Goal: Transaction & Acquisition: Purchase product/service

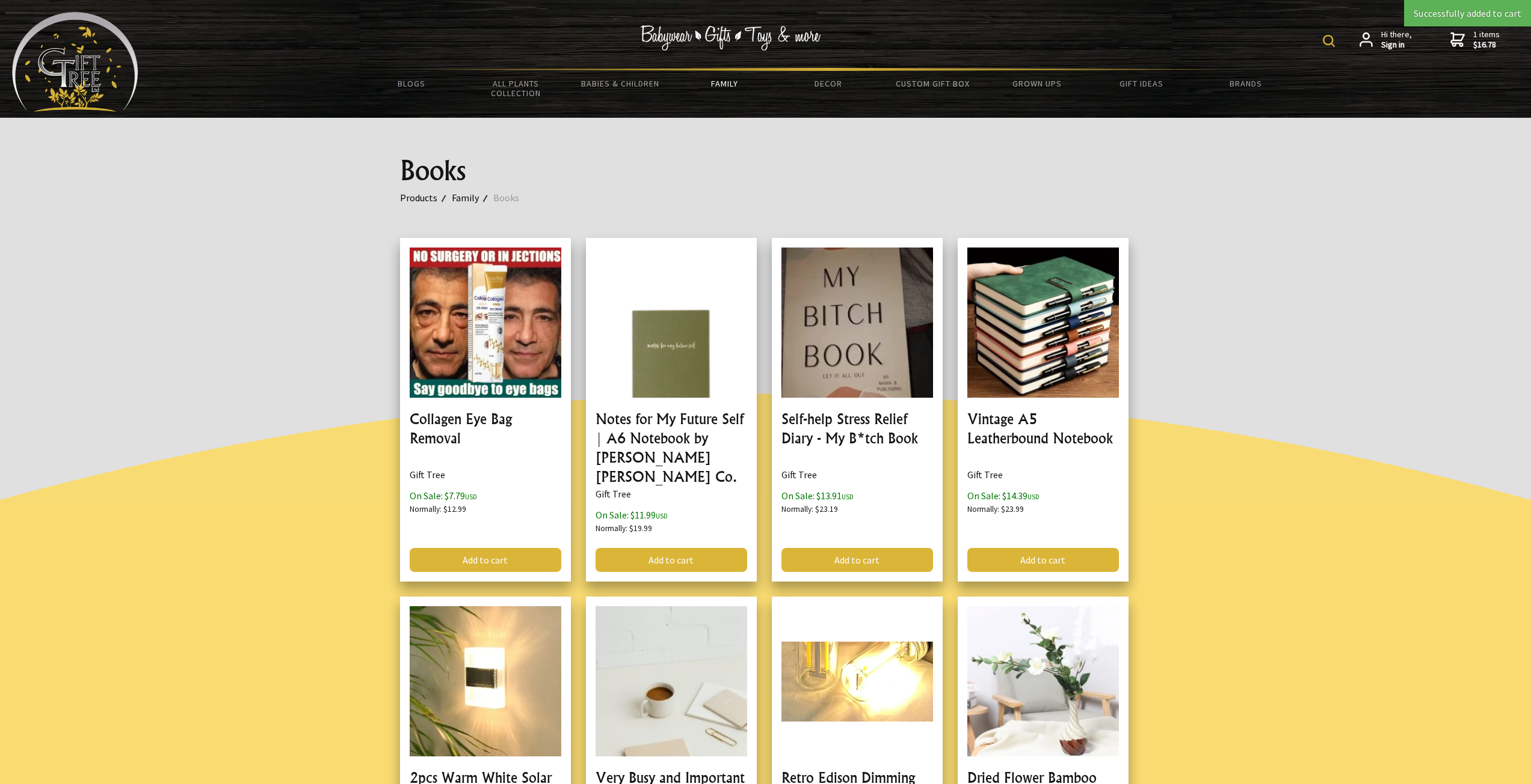
click at [1505, 48] on nav "Hi there, Sign in 1 items $16.78" at bounding box center [1429, 40] width 179 height 21
click at [1501, 45] on nav "Hi there, Sign in 1 items $16.78" at bounding box center [1429, 40] width 179 height 21
click at [1478, 30] on span "1 items $16.78" at bounding box center [1487, 40] width 26 height 22
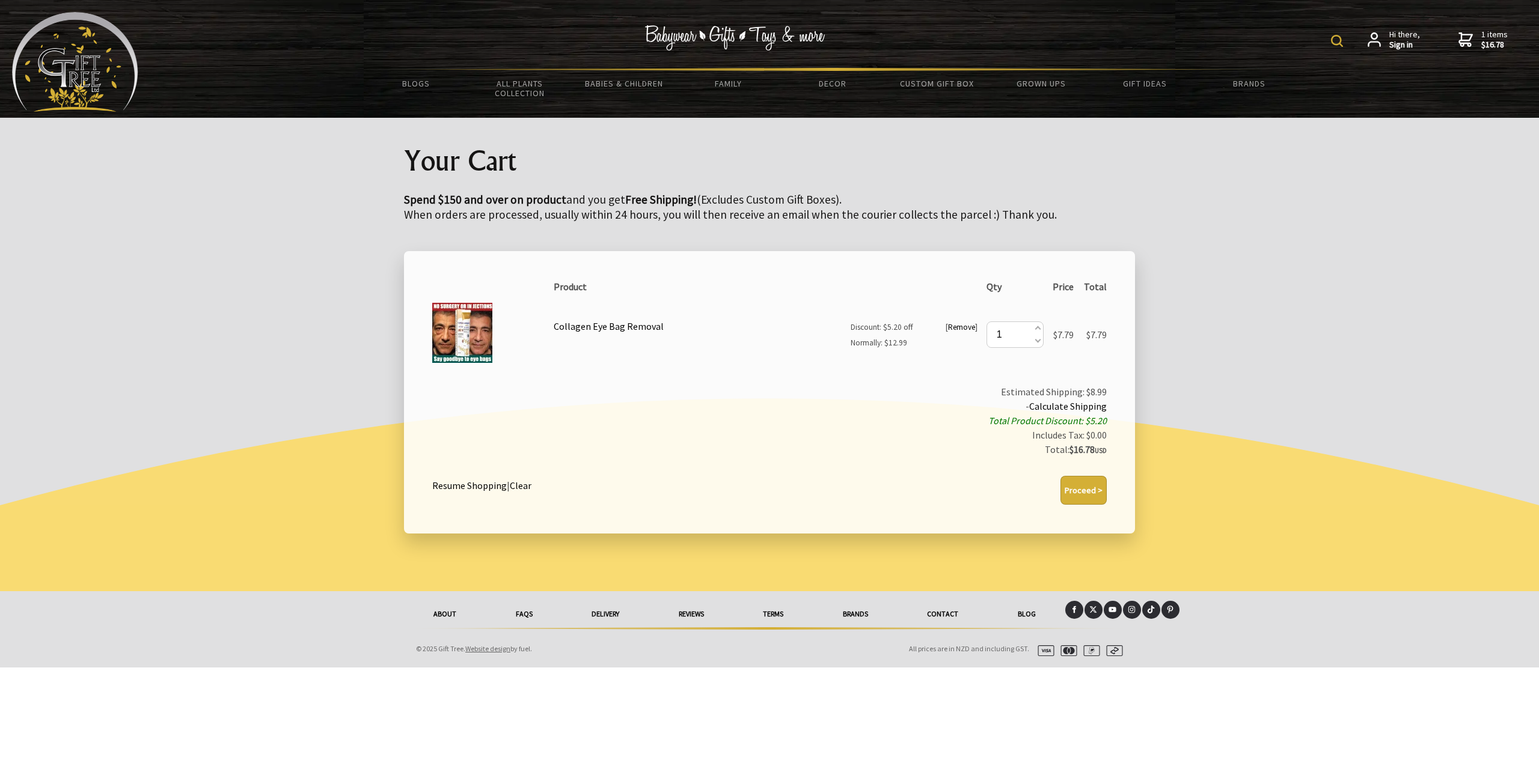
click at [1083, 497] on button "Proceed >" at bounding box center [1083, 490] width 46 height 29
type button "1"
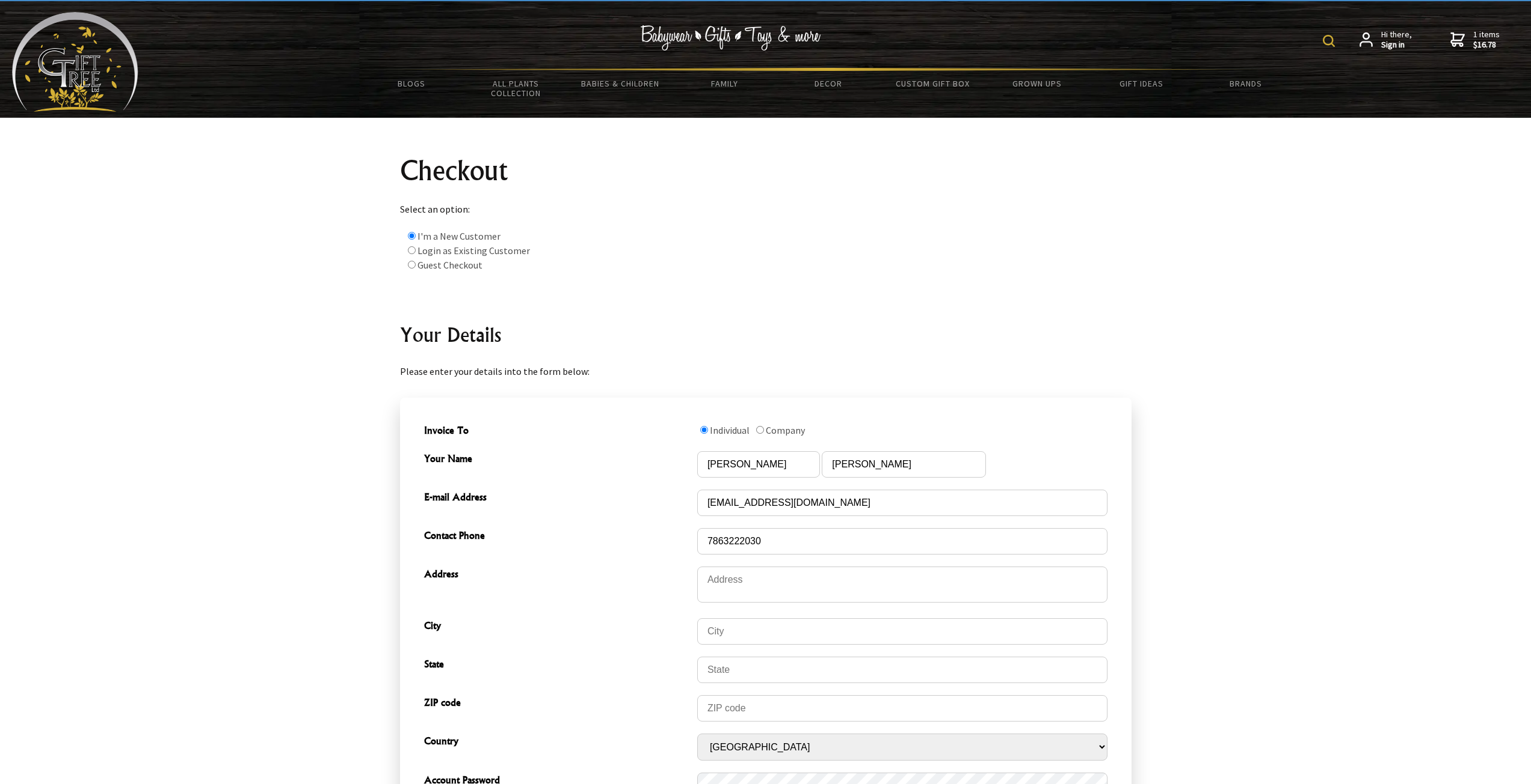
scroll to position [245, 0]
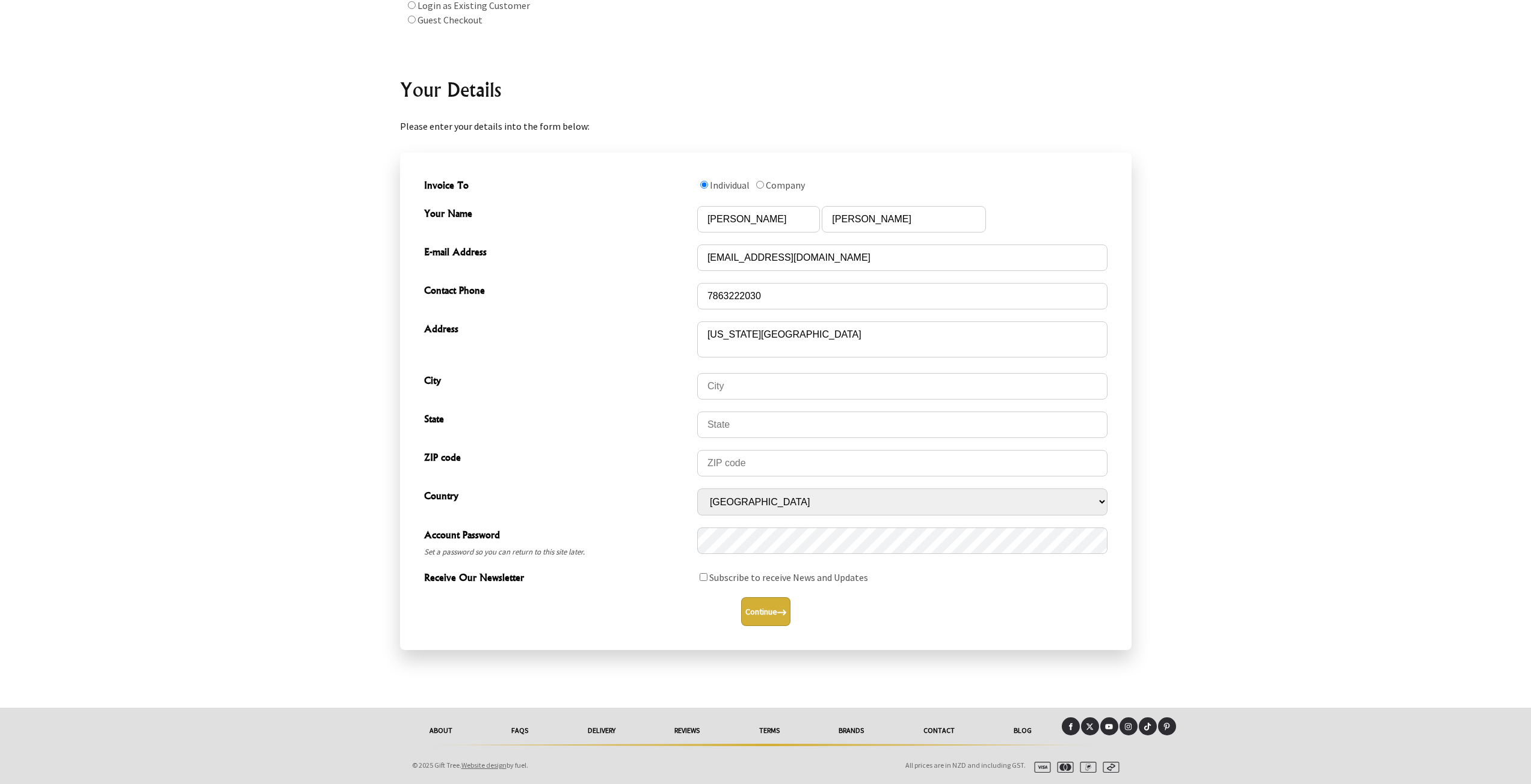
type textarea "new york 1010"
type input "new york"
type input "10010"
click at [759, 620] on button "Continue" at bounding box center [766, 612] width 49 height 29
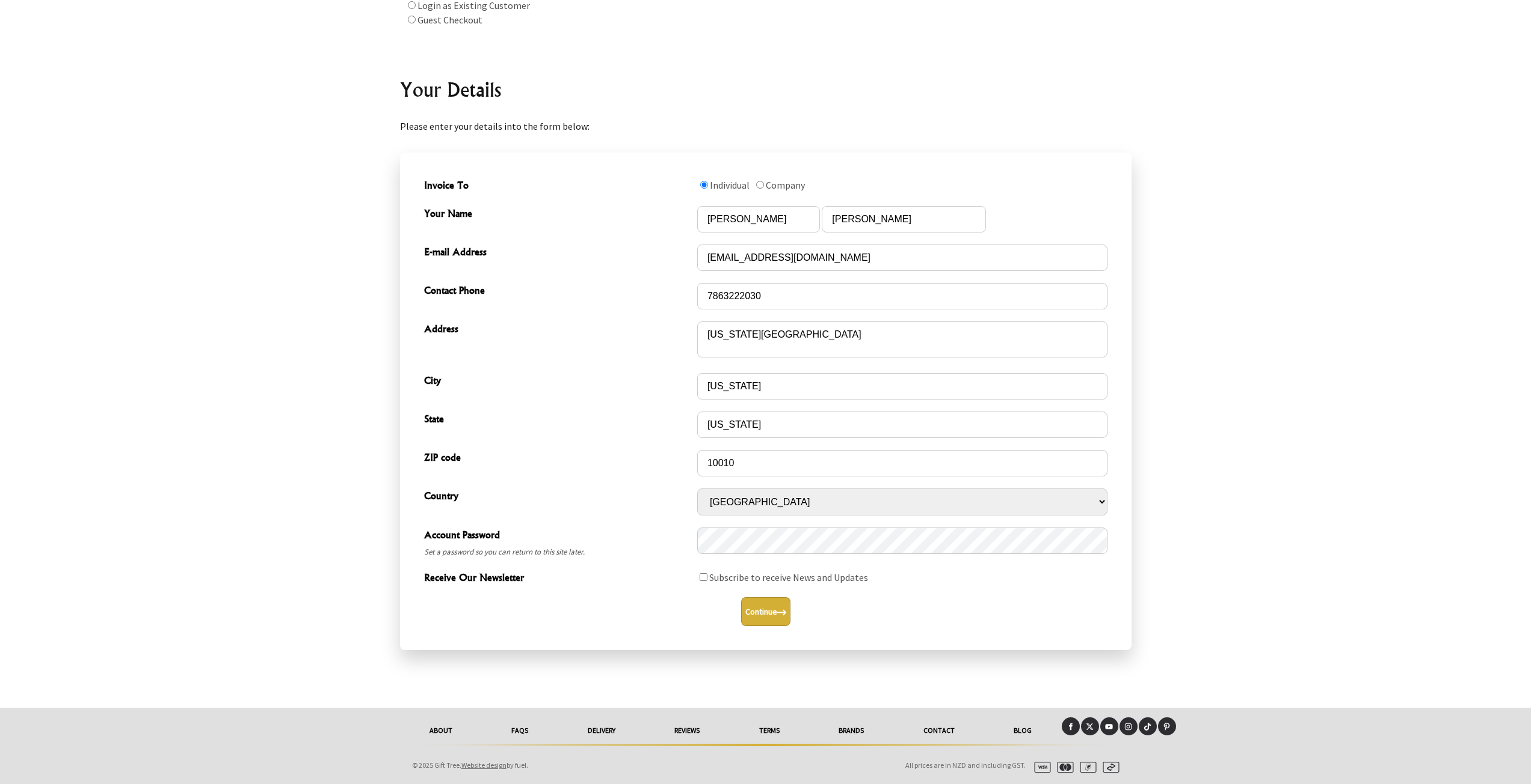
click at [759, 620] on button "Continue" at bounding box center [766, 612] width 49 height 29
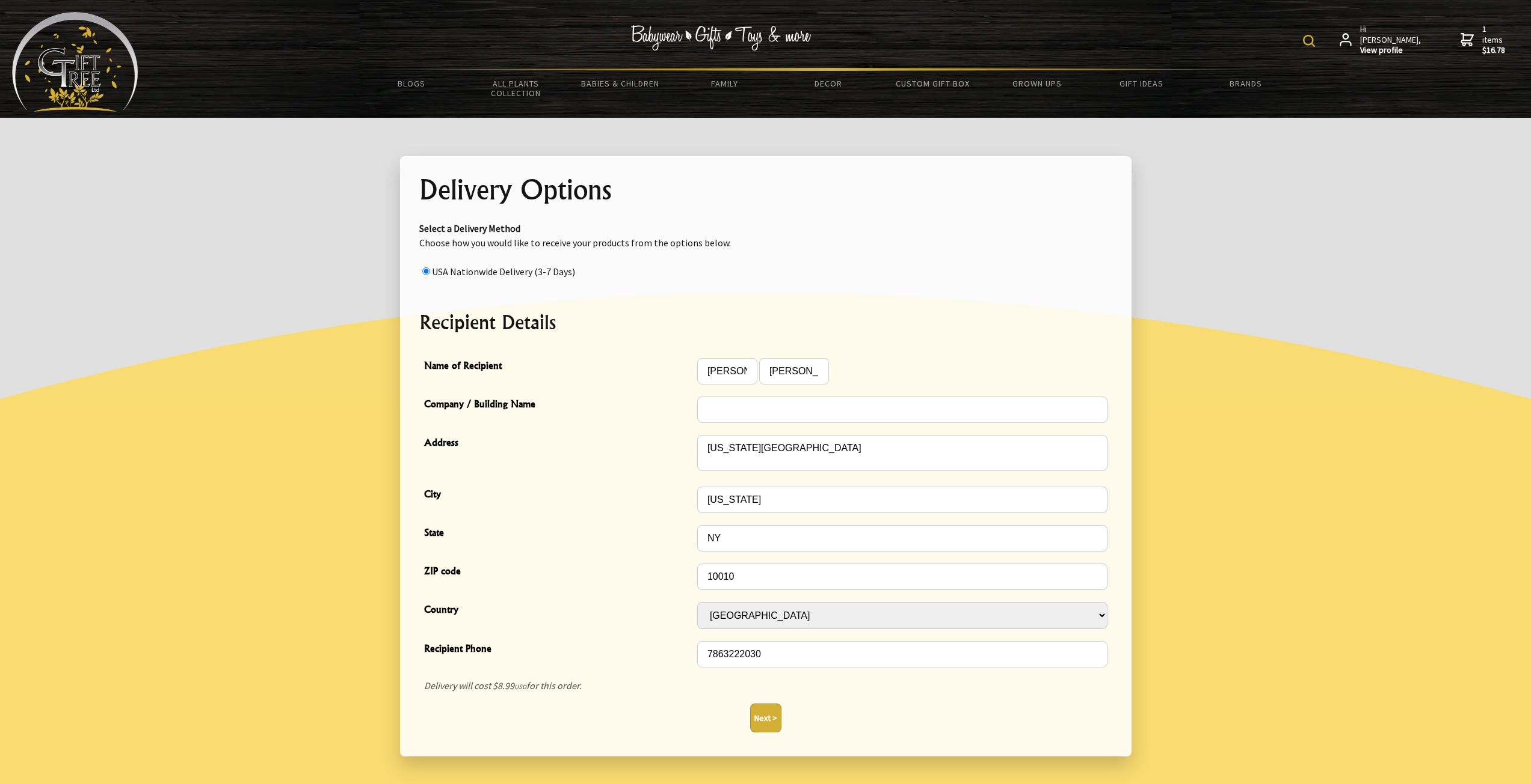
click at [767, 727] on button "Next >" at bounding box center [766, 718] width 31 height 29
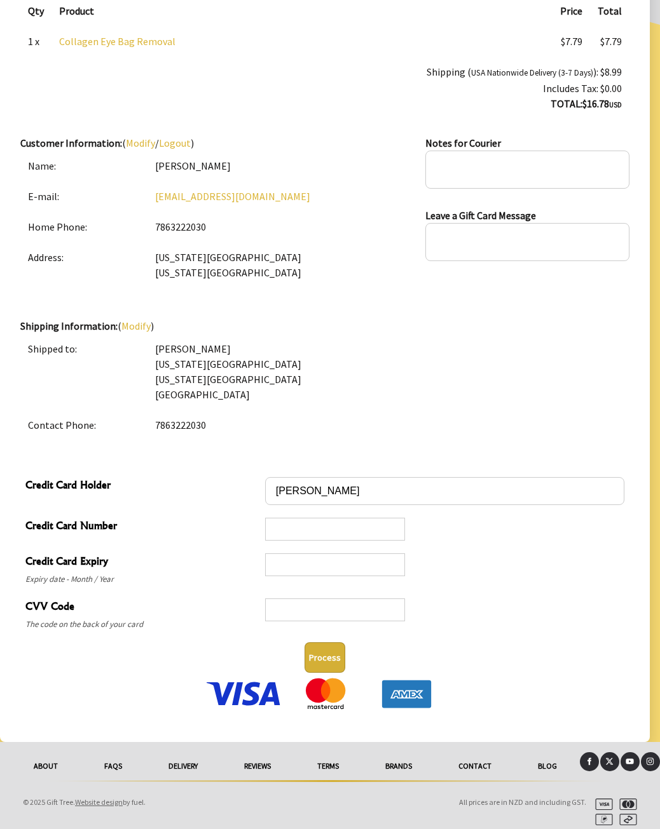
scroll to position [228, 0]
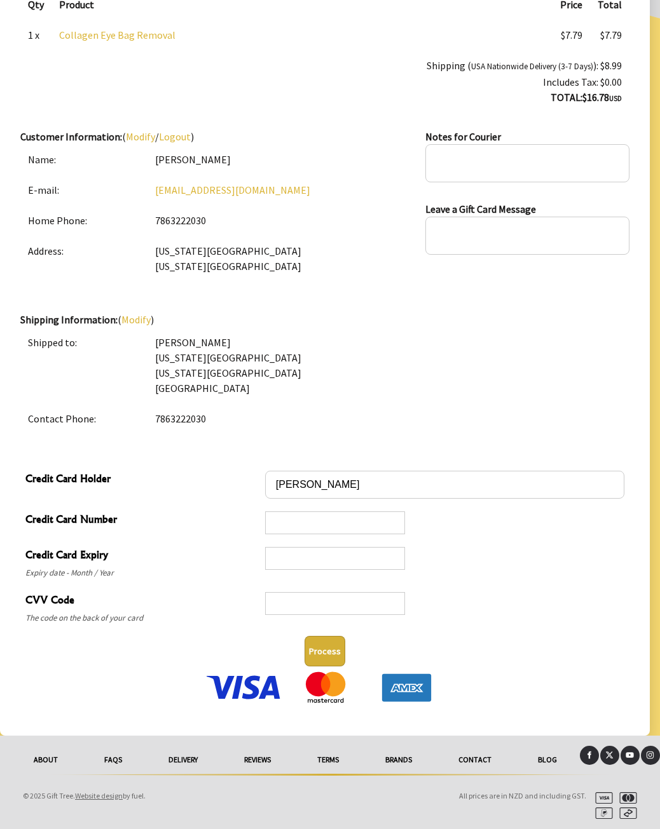
drag, startPoint x: 462, startPoint y: 530, endPoint x: 452, endPoint y: 550, distance: 22.2
click at [475, 527] on div at bounding box center [444, 522] width 359 height 25
click at [316, 643] on button "Process" at bounding box center [324, 651] width 41 height 31
